Goal: Information Seeking & Learning: Check status

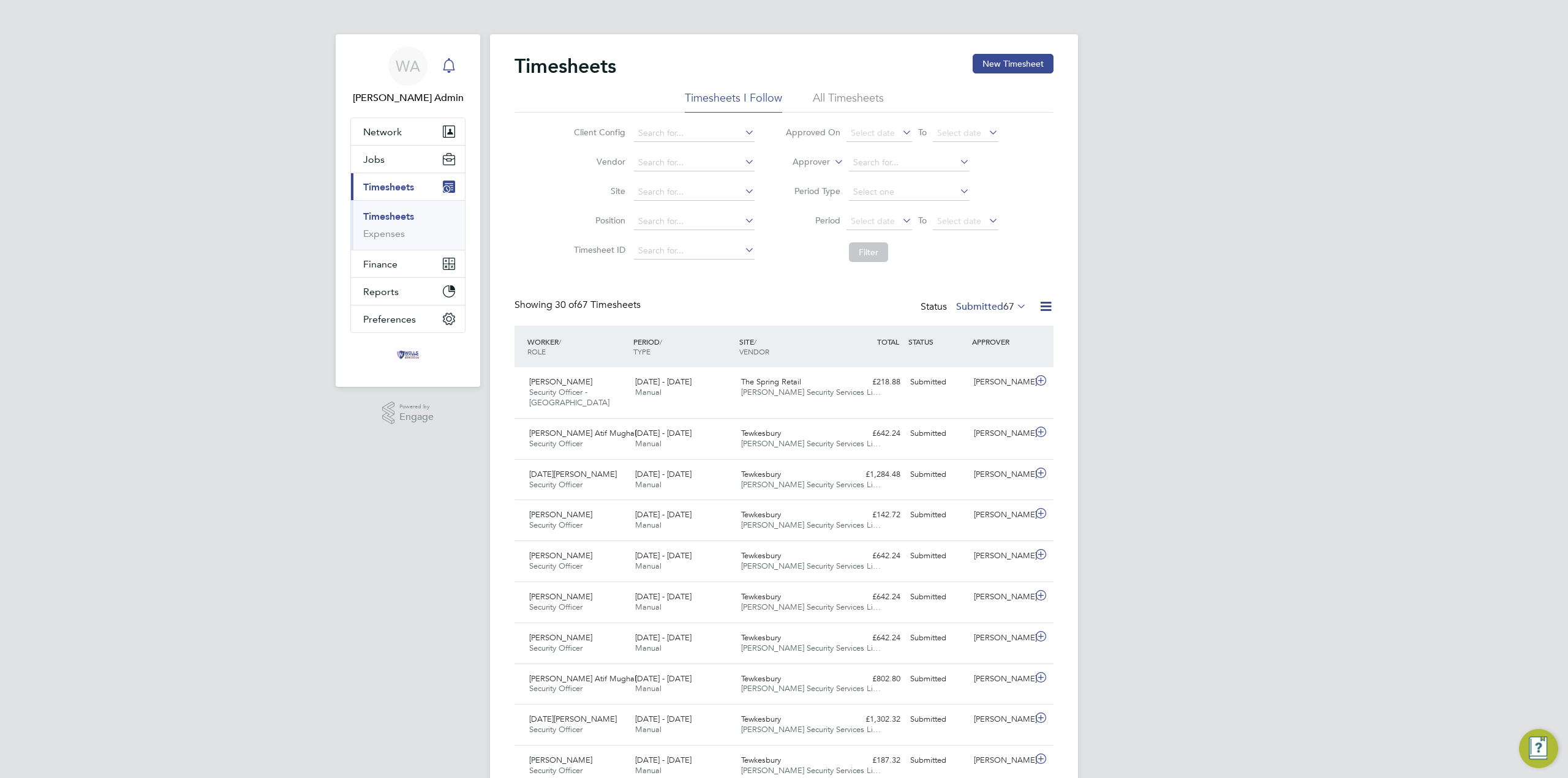
click at [451, 64] on icon "Main navigation" at bounding box center [449, 66] width 15 height 15
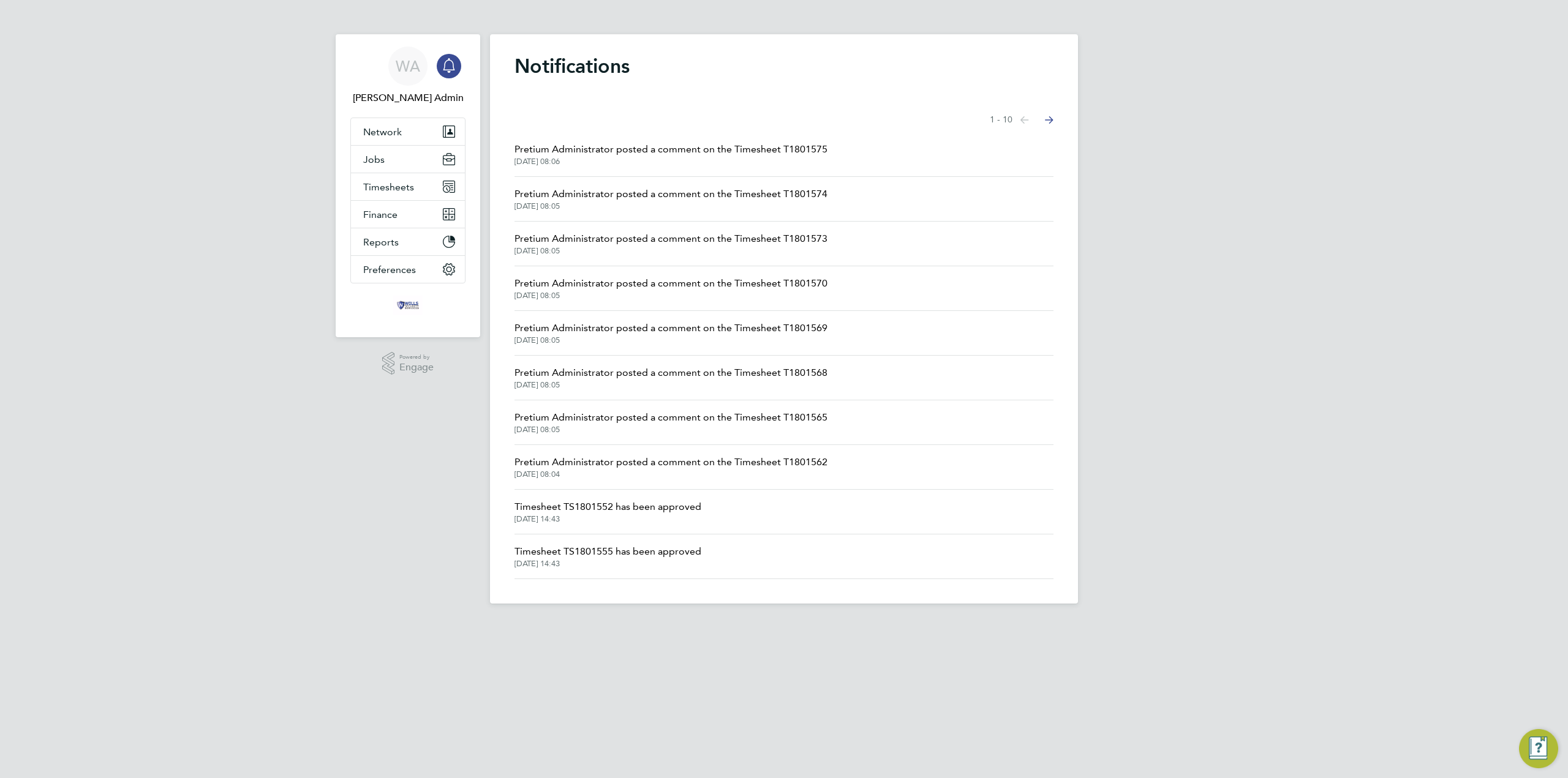
click at [650, 156] on span "[DATE] 08:06" at bounding box center [671, 161] width 313 height 10
click at [674, 149] on span "Pretium Administrator posted a comment on the Timesheet T1801575" at bounding box center [671, 149] width 313 height 15
click at [647, 206] on span "[DATE] 08:05" at bounding box center [671, 206] width 313 height 10
click at [648, 252] on span "[DATE] 08:05" at bounding box center [671, 251] width 313 height 10
click at [650, 298] on span "[DATE] 08:05" at bounding box center [671, 295] width 313 height 10
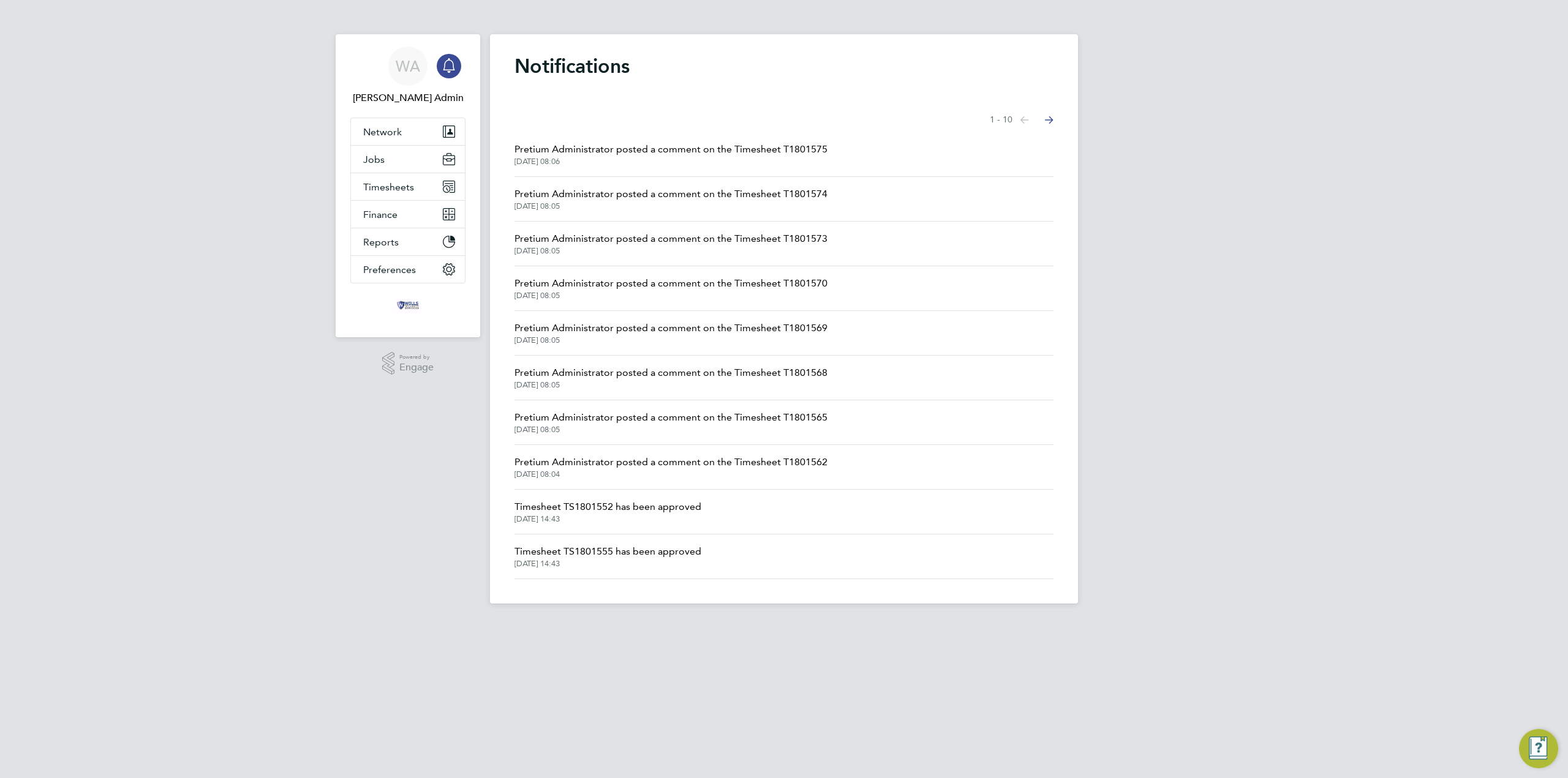
click at [655, 327] on span "Pretium Administrator posted a comment on the Timesheet T1801569" at bounding box center [671, 328] width 313 height 15
click at [378, 191] on span "Timesheets" at bounding box center [388, 187] width 51 height 12
click at [401, 214] on link "Timesheets" at bounding box center [388, 216] width 51 height 12
